Goal: Task Accomplishment & Management: Use online tool/utility

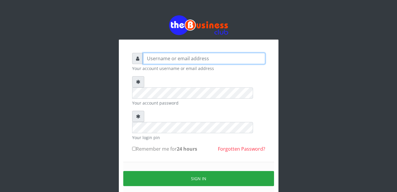
type input "Mlanga"
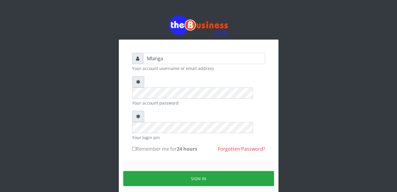
click at [183, 104] on div "Mlanga Your account username or email address Your account password Your login …" at bounding box center [198, 118] width 337 height 236
click at [24, 136] on div "Mlanga Your account username or email address Your account password Your login …" at bounding box center [198, 118] width 397 height 236
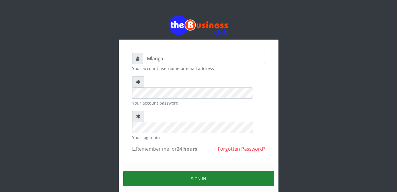
click at [209, 171] on button "Sign in" at bounding box center [198, 178] width 151 height 15
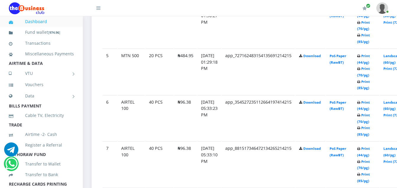
scroll to position [516, 0]
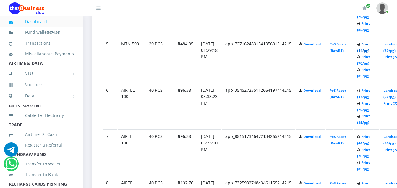
click at [370, 44] on link "Print (44/pg)" at bounding box center [363, 47] width 13 height 11
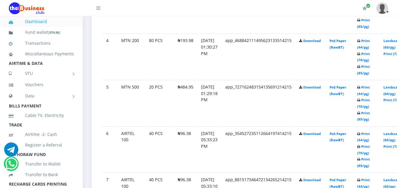
scroll to position [469, 0]
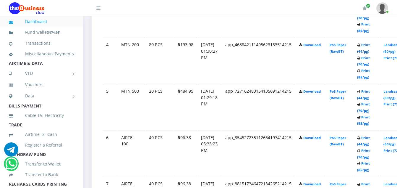
click at [370, 46] on link "Print (44/pg)" at bounding box center [363, 48] width 13 height 11
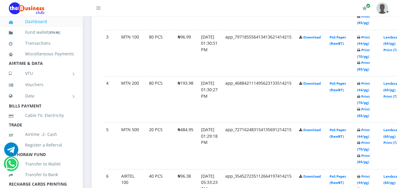
scroll to position [422, 0]
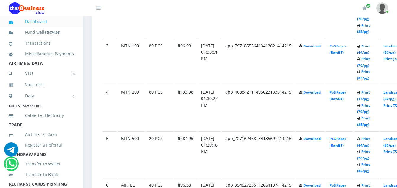
click at [370, 47] on link "Print (44/pg)" at bounding box center [363, 49] width 13 height 11
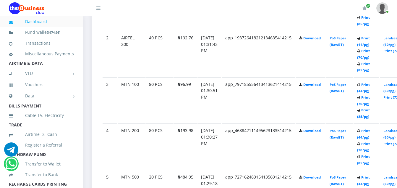
scroll to position [374, 0]
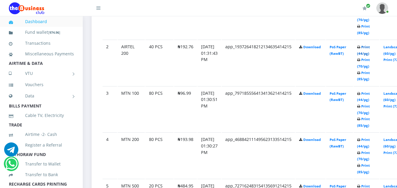
click at [370, 47] on link "Print (44/pg)" at bounding box center [363, 50] width 13 height 11
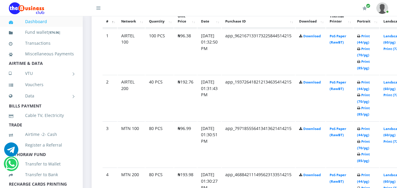
scroll to position [339, 0]
click at [394, 37] on link "Landscape (60/pg)" at bounding box center [393, 39] width 18 height 11
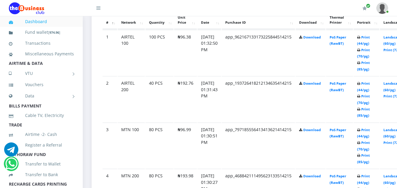
scroll to position [339, 0]
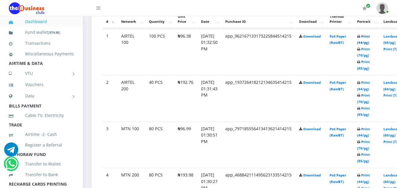
click at [370, 36] on link "Print (44/pg)" at bounding box center [363, 39] width 13 height 11
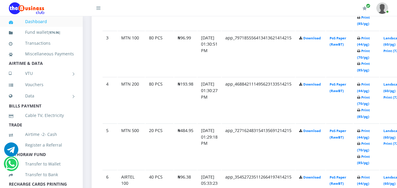
scroll to position [433, 0]
